Goal: Task Accomplishment & Management: Manage account settings

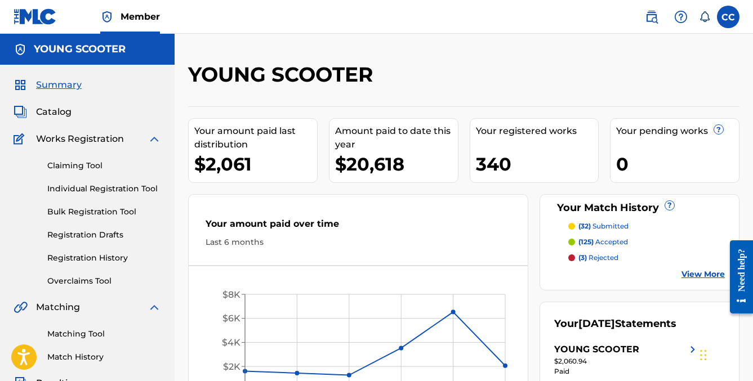
click at [53, 115] on span "Catalog" at bounding box center [53, 112] width 35 height 14
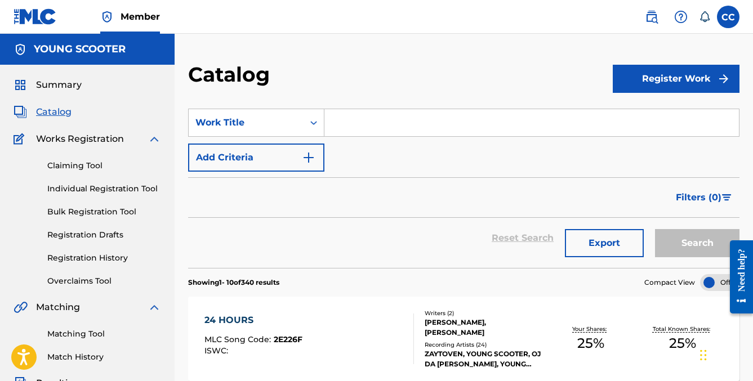
click at [348, 124] on input "Search Form" at bounding box center [531, 122] width 414 height 27
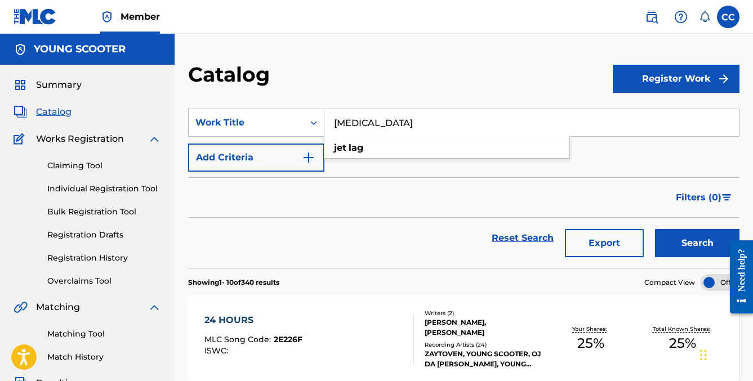
type input "[MEDICAL_DATA]"
click at [697, 243] on button "Search" at bounding box center [697, 243] width 84 height 28
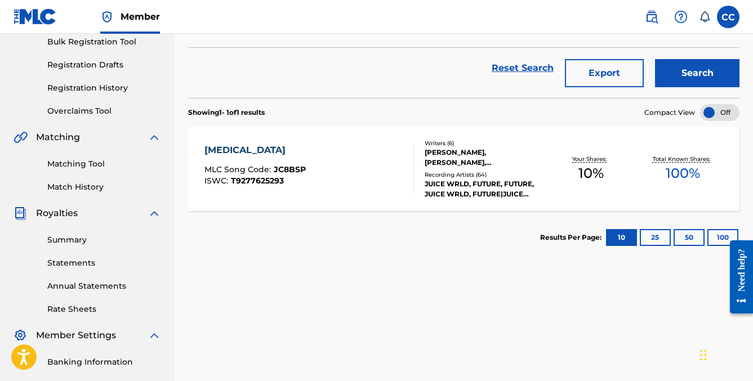
scroll to position [196, 0]
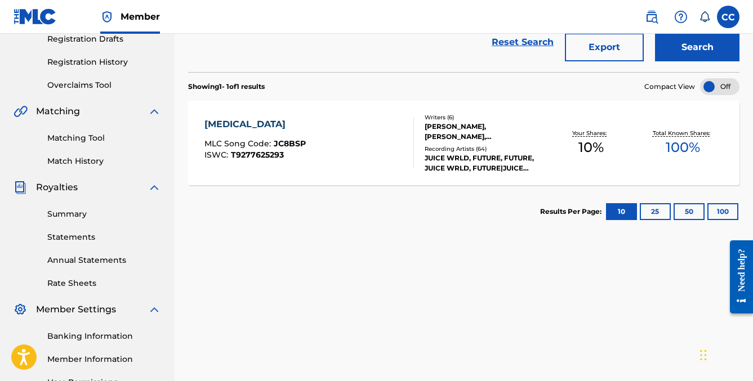
click at [231, 122] on div "[MEDICAL_DATA]" at bounding box center [254, 125] width 101 height 14
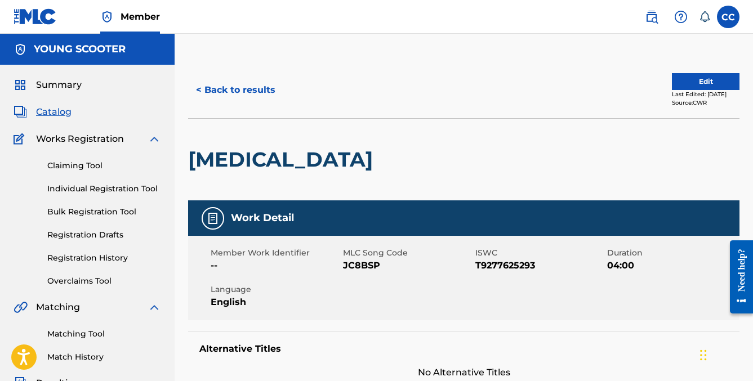
click at [703, 84] on button "Edit" at bounding box center [706, 81] width 68 height 17
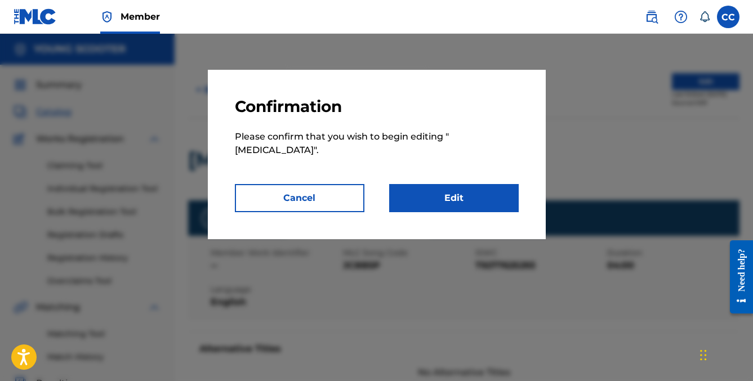
click at [423, 192] on link "Edit" at bounding box center [453, 198] width 129 height 28
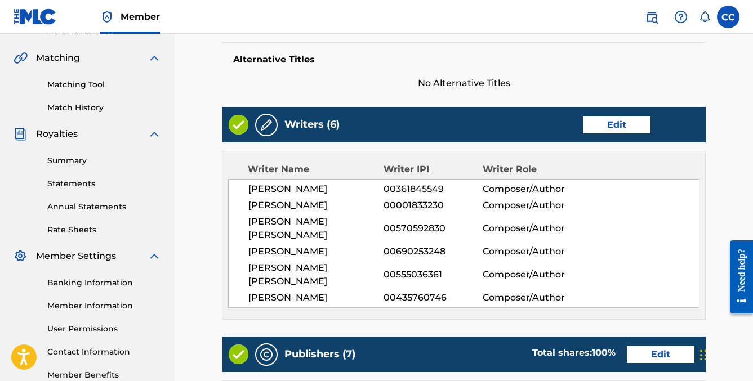
scroll to position [250, 0]
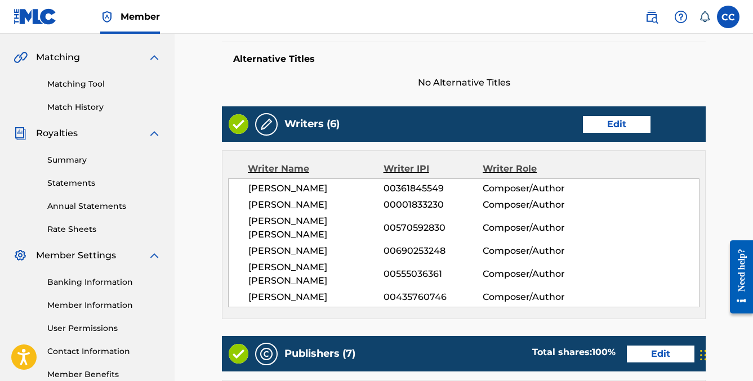
click at [605, 127] on link "Edit" at bounding box center [617, 124] width 68 height 17
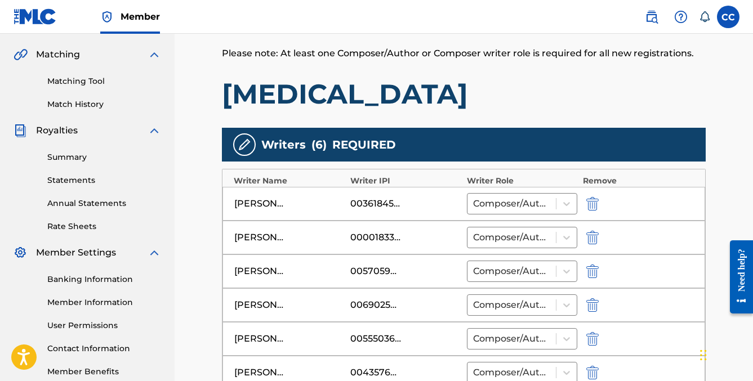
scroll to position [336, 0]
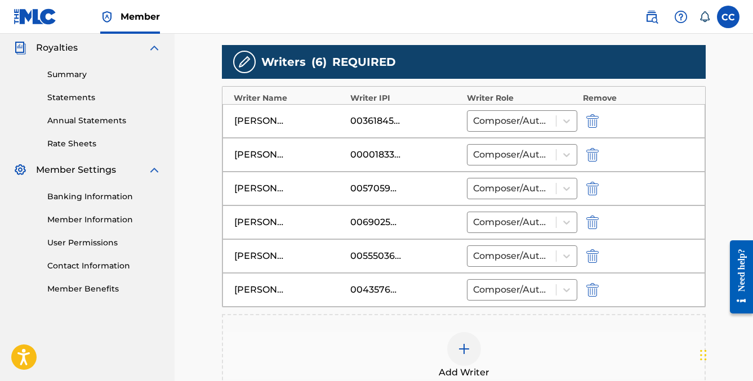
click at [595, 153] on img "submit" at bounding box center [592, 155] width 12 height 14
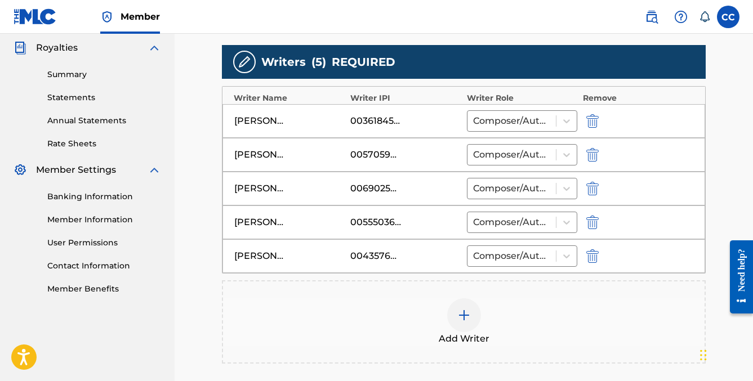
click at [458, 319] on img at bounding box center [464, 316] width 14 height 14
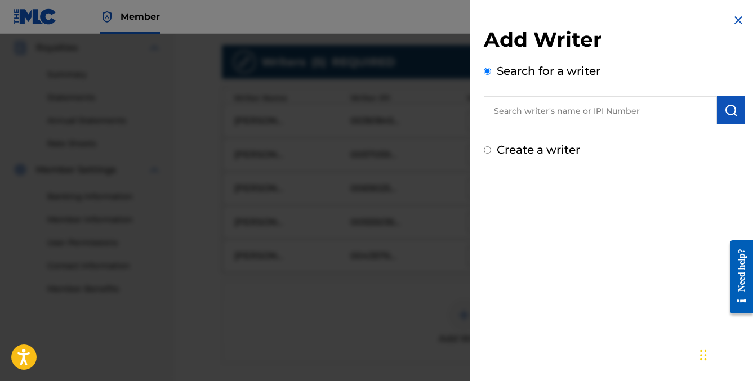
click at [545, 113] on input "text" at bounding box center [600, 110] width 233 height 28
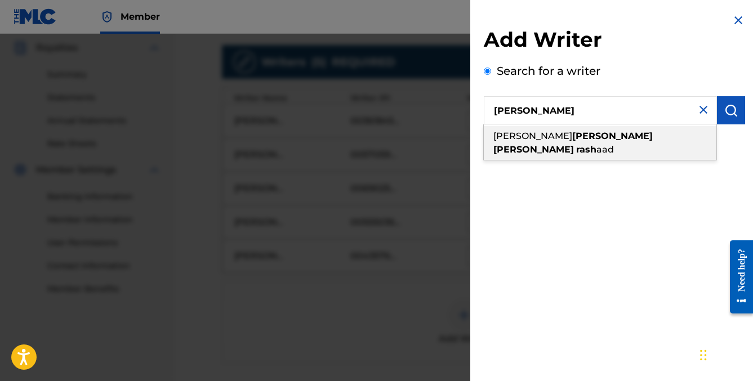
click at [569, 144] on strong "[PERSON_NAME]" at bounding box center [533, 149] width 81 height 11
type input "[PERSON_NAME] [PERSON_NAME]"
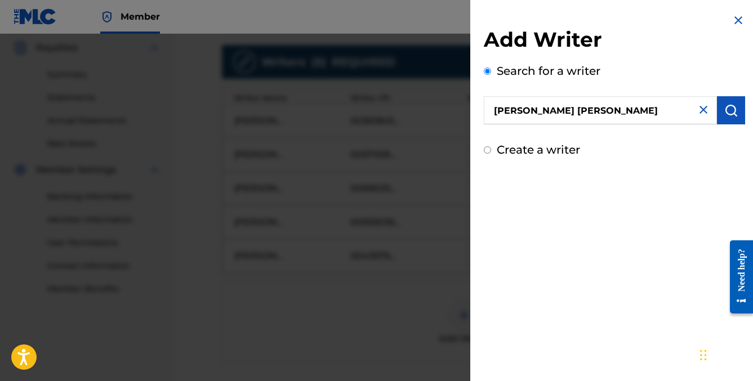
click at [730, 114] on img "submit" at bounding box center [731, 111] width 14 height 14
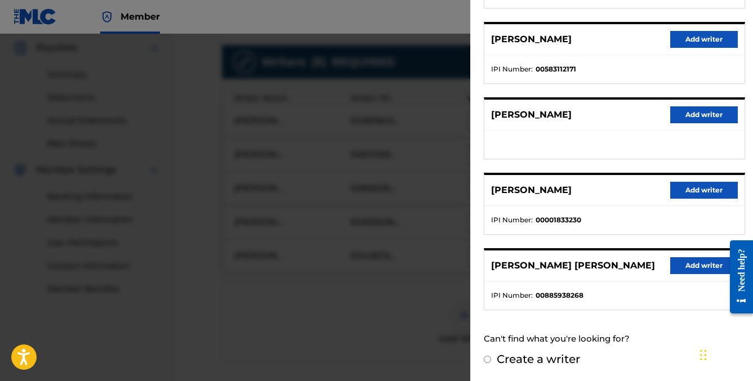
scroll to position [212, 0]
click at [681, 258] on button "Add writer" at bounding box center [704, 265] width 68 height 17
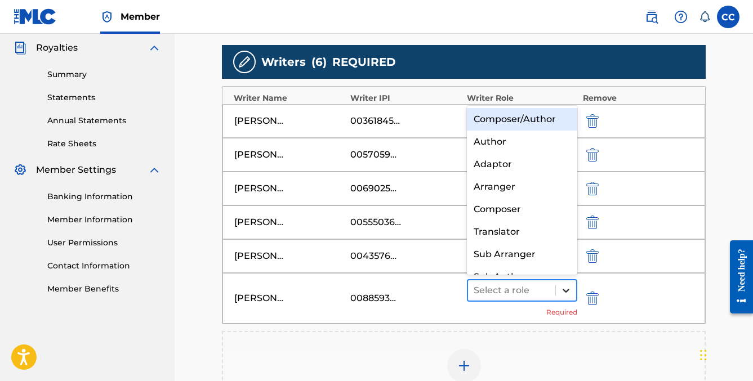
click at [561, 286] on icon at bounding box center [565, 290] width 11 height 11
click at [535, 128] on div "Composer/Author" at bounding box center [522, 119] width 110 height 23
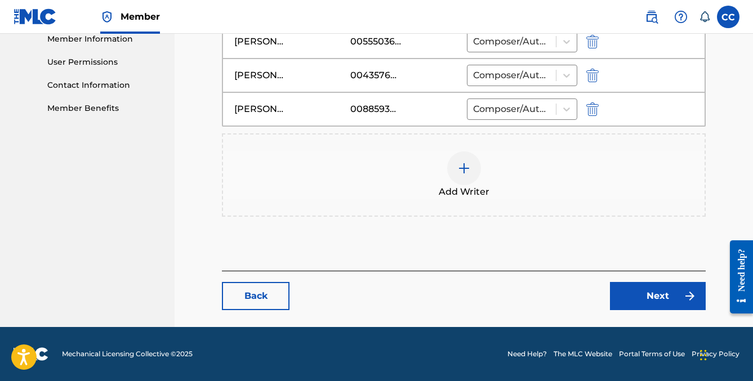
scroll to position [516, 0]
click at [631, 296] on link "Next" at bounding box center [658, 296] width 96 height 28
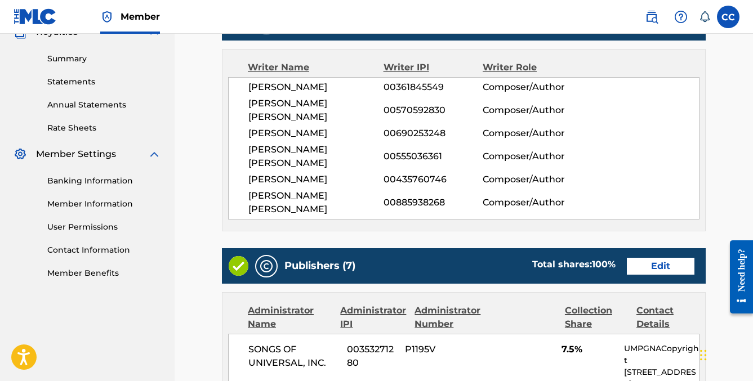
scroll to position [403, 0]
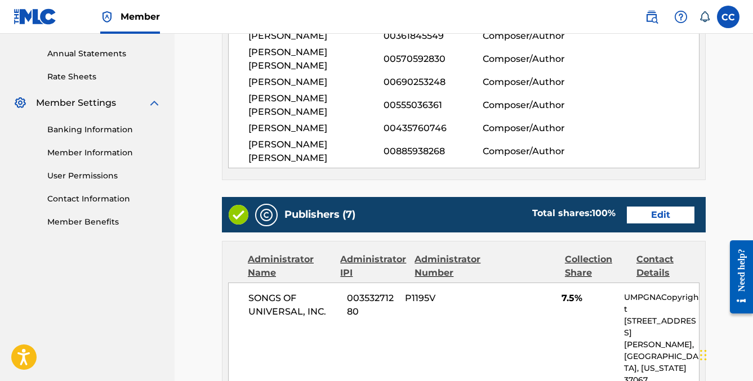
click at [667, 207] on link "Edit" at bounding box center [661, 215] width 68 height 17
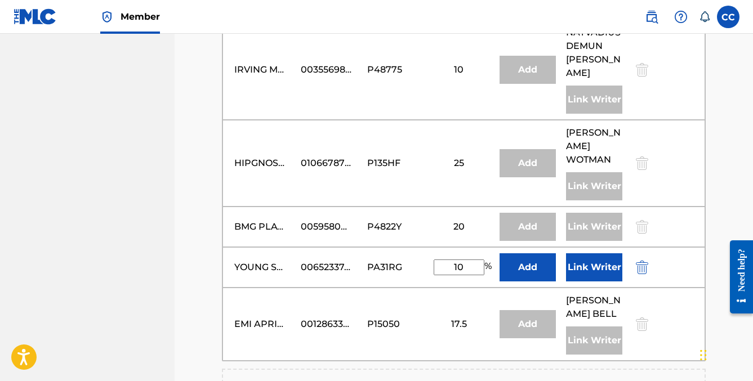
scroll to position [701, 0]
click at [588, 253] on button "Link Writer" at bounding box center [594, 267] width 56 height 28
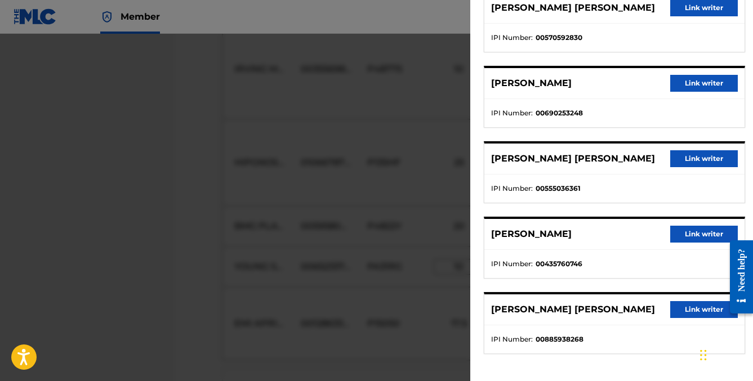
scroll to position [198, 0]
click at [686, 306] on button "Link writer" at bounding box center [704, 309] width 68 height 17
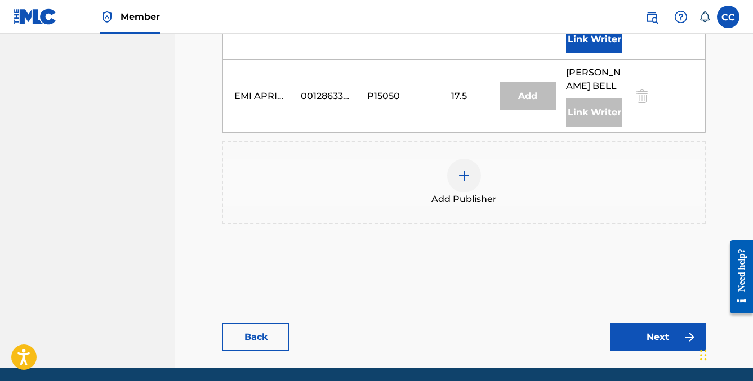
scroll to position [1042, 0]
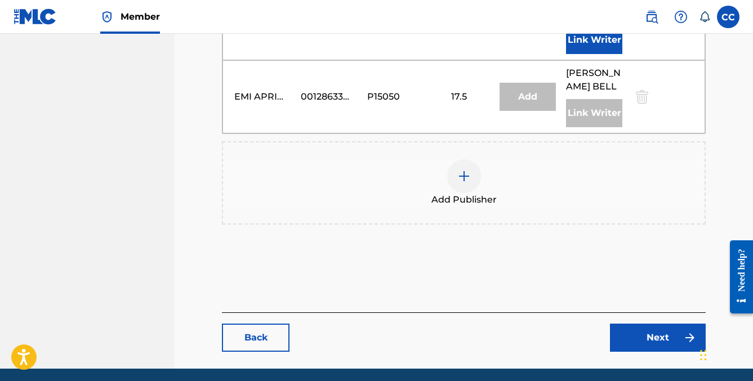
click at [646, 324] on link "Next" at bounding box center [658, 338] width 96 height 28
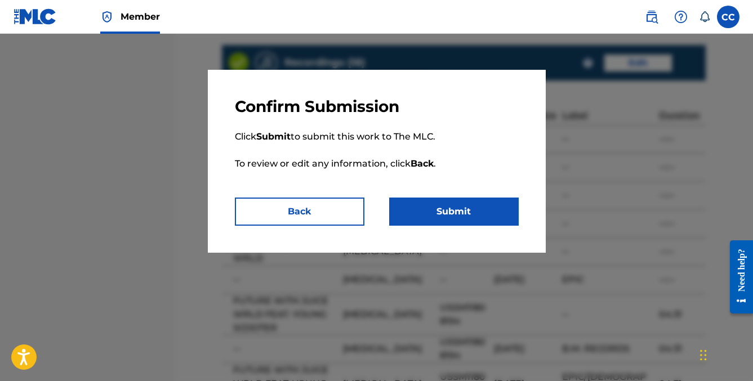
click at [449, 207] on button "Submit" at bounding box center [453, 212] width 129 height 28
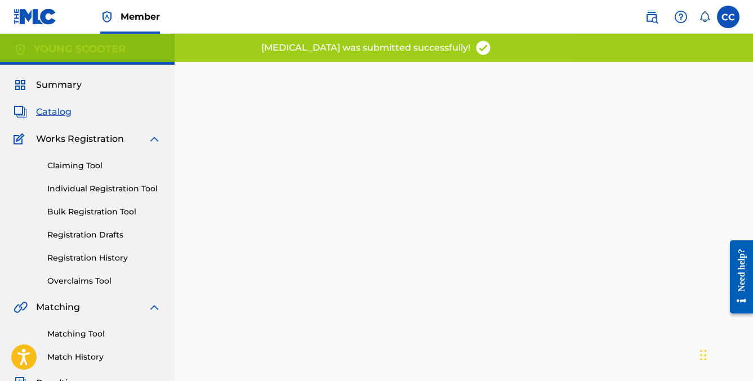
click at [65, 256] on link "Registration History" at bounding box center [104, 258] width 114 height 12
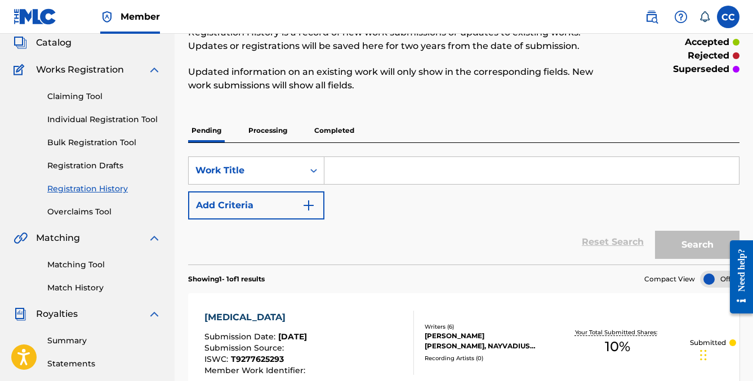
scroll to position [69, 0]
click at [264, 135] on p "Processing" at bounding box center [268, 131] width 46 height 24
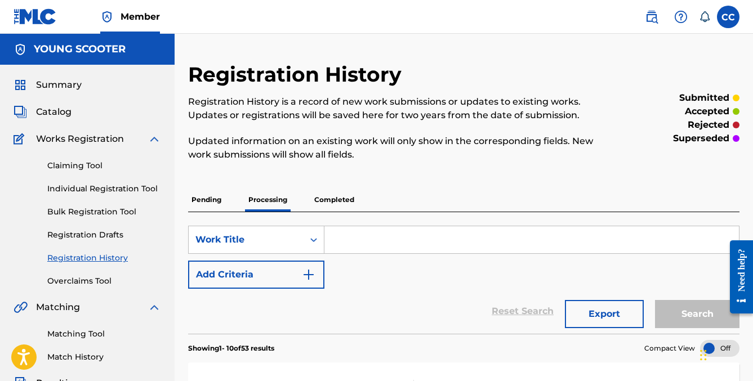
click at [341, 198] on p "Completed" at bounding box center [334, 200] width 47 height 24
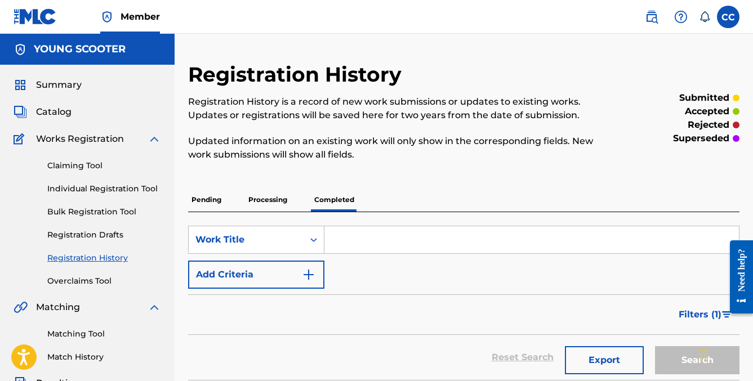
click at [267, 205] on p "Processing" at bounding box center [268, 200] width 46 height 24
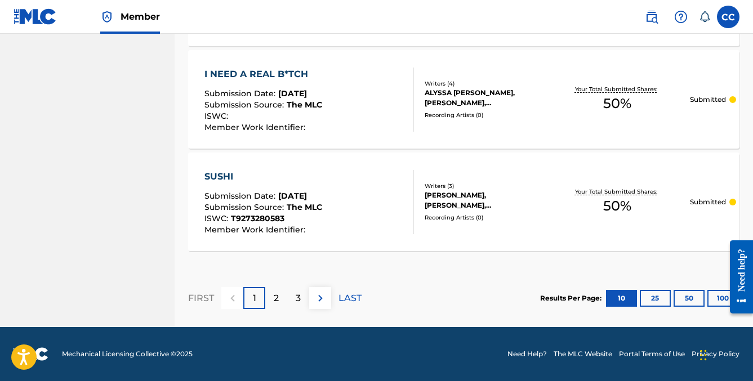
scroll to position [1132, 0]
click at [279, 303] on div "2" at bounding box center [276, 298] width 22 height 22
